Goal: Task Accomplishment & Management: Manage account settings

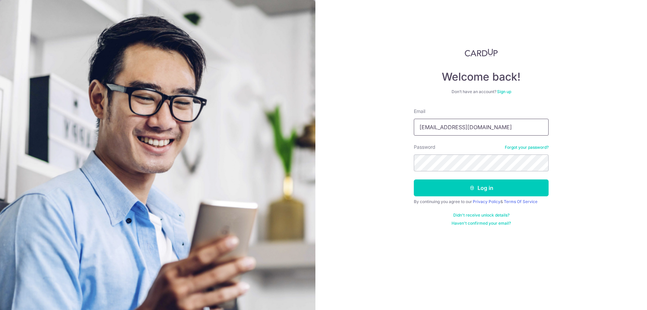
drag, startPoint x: 485, startPoint y: 128, endPoint x: 383, endPoint y: 128, distance: 102.2
click at [383, 128] on div "Welcome back! Don’t have an account? Sign up Email Awtammie@gmail.com Password …" at bounding box center [482, 155] width 332 height 310
type input "lizhongaw@gmail.com"
click at [414, 179] on button "Log in" at bounding box center [481, 187] width 135 height 17
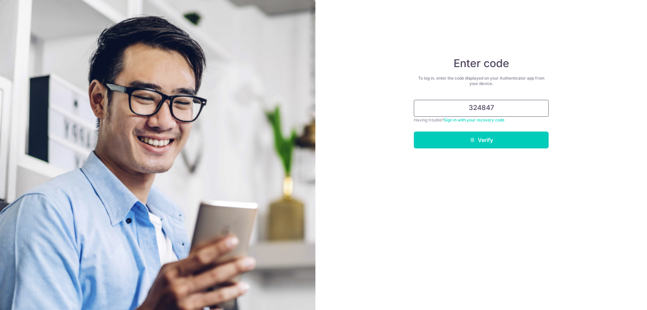
type input "324847"
click at [414, 132] on button "Verify" at bounding box center [481, 140] width 135 height 17
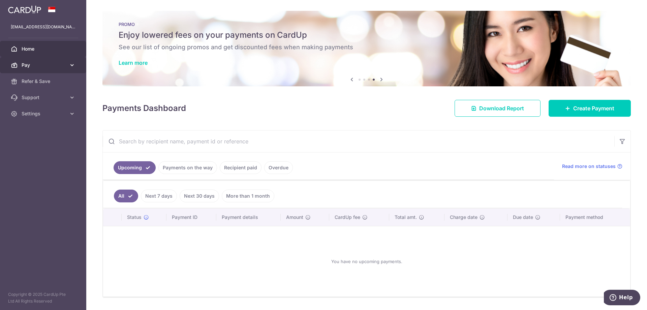
click at [40, 63] on span "Pay" at bounding box center [44, 65] width 45 height 7
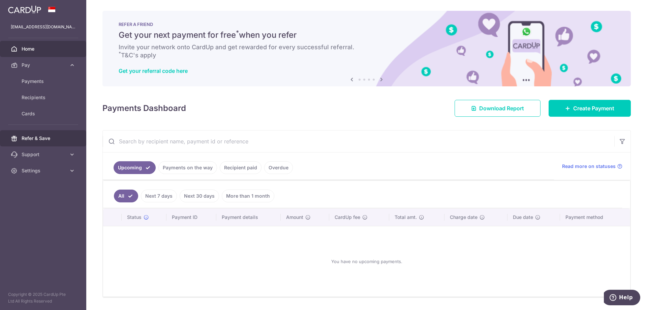
click at [47, 138] on span "Refer & Save" at bounding box center [44, 138] width 45 height 7
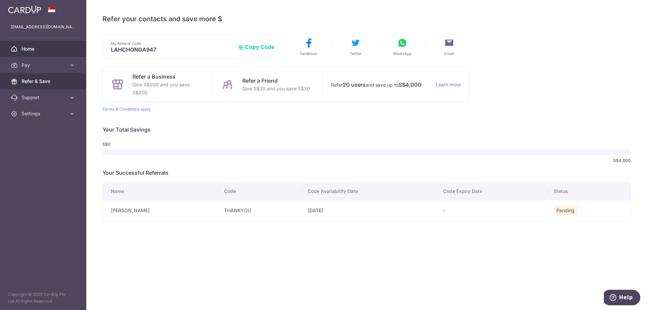
click at [40, 50] on span "Home" at bounding box center [44, 49] width 45 height 7
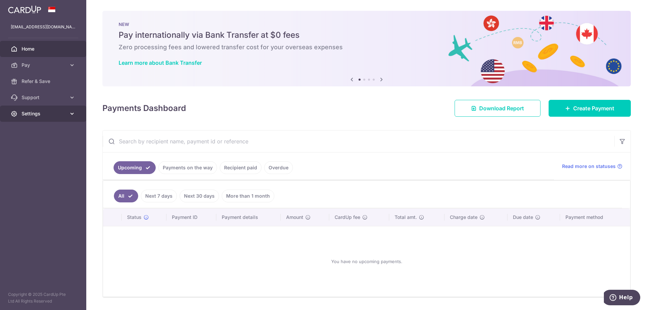
click at [28, 110] on link "Settings" at bounding box center [43, 114] width 86 height 16
click at [31, 146] on span "Logout" at bounding box center [44, 146] width 45 height 7
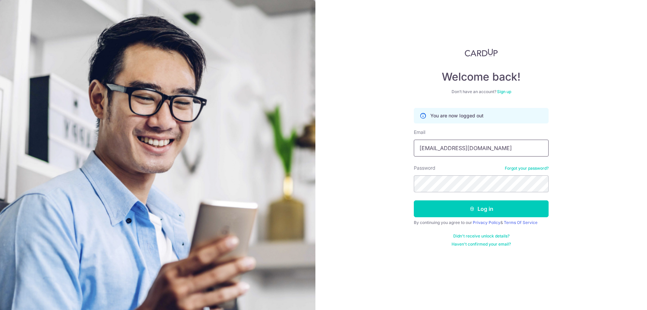
click at [472, 147] on input "[EMAIL_ADDRESS][DOMAIN_NAME]" at bounding box center [481, 148] width 135 height 17
type input "[EMAIL_ADDRESS][DOMAIN_NAME]"
click at [476, 206] on button "Log in" at bounding box center [481, 208] width 135 height 17
